Goal: Submit feedback/report problem

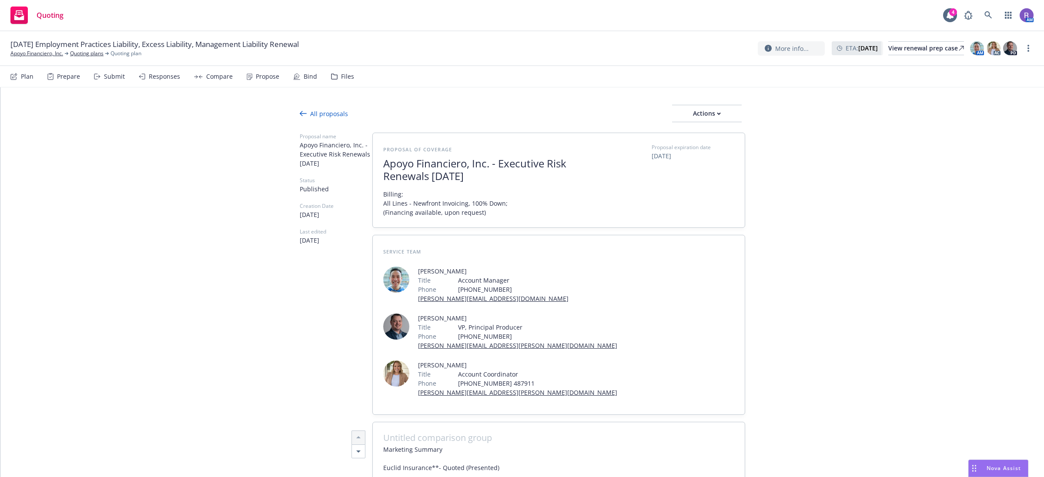
type textarea "x"
